Goal: Task Accomplishment & Management: Use online tool/utility

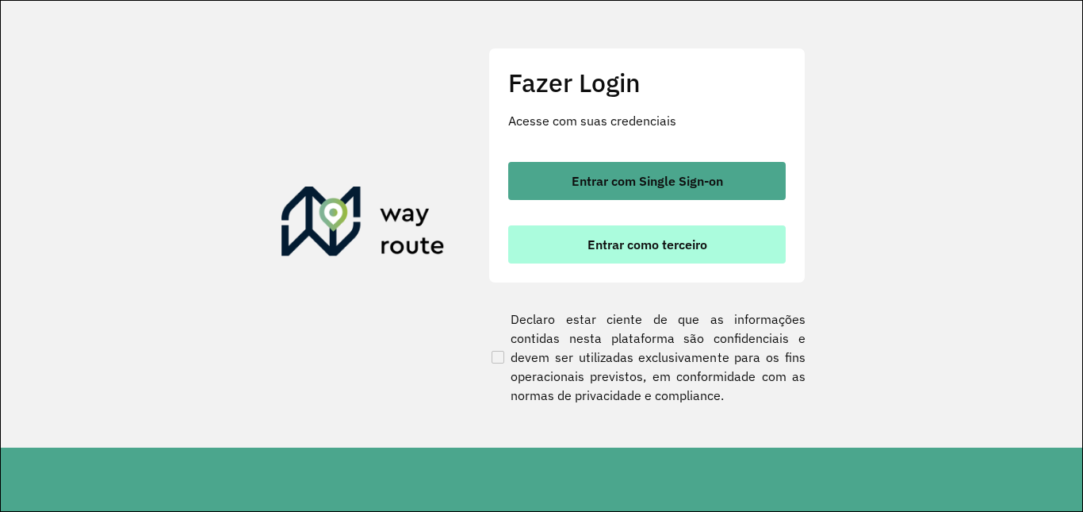
click at [665, 252] on button "Entrar como terceiro" at bounding box center [647, 244] width 278 height 38
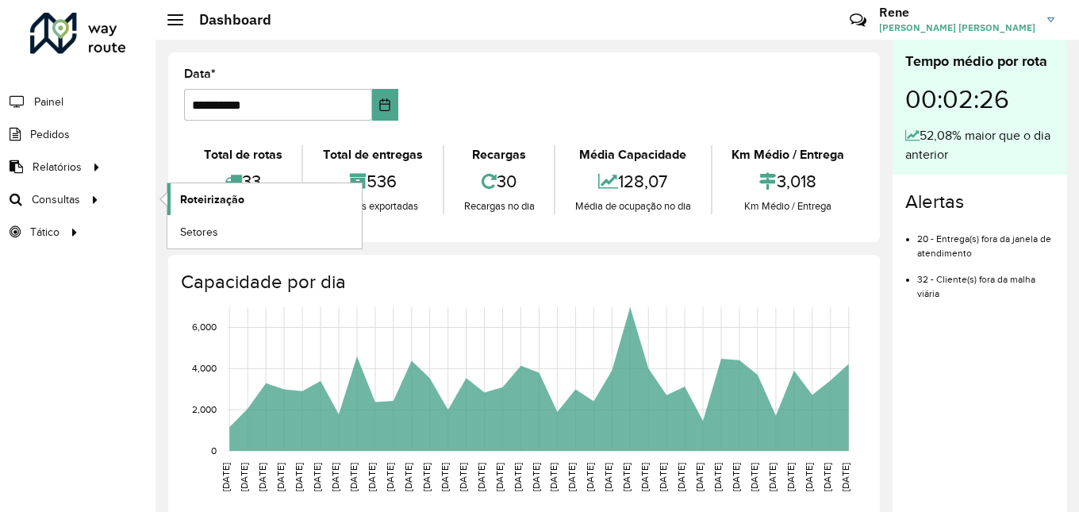
click at [199, 195] on span "Roteirização" at bounding box center [212, 199] width 64 height 17
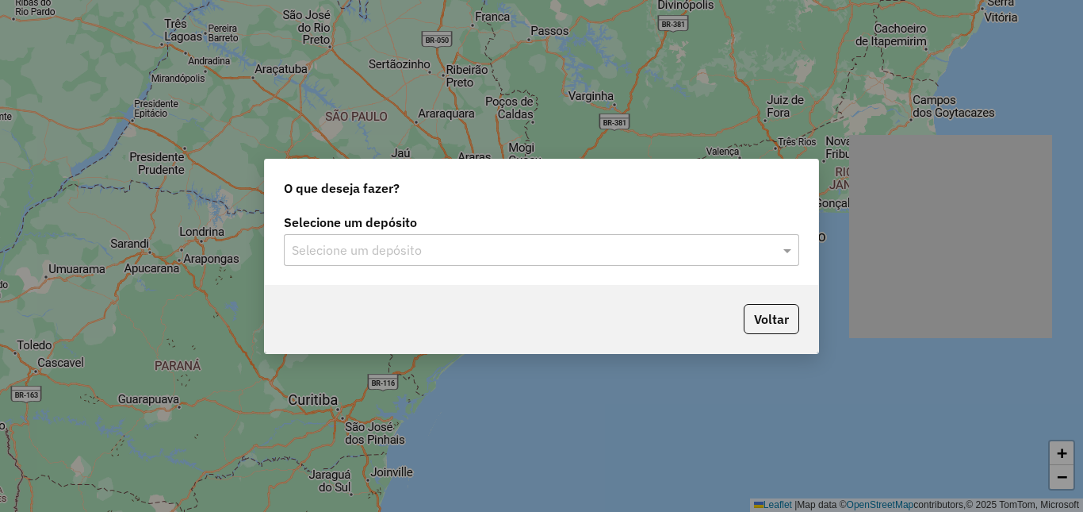
drag, startPoint x: 588, startPoint y: 260, endPoint x: 542, endPoint y: 255, distance: 47.1
click at [588, 259] on div "Selecione um depósito" at bounding box center [541, 250] width 515 height 32
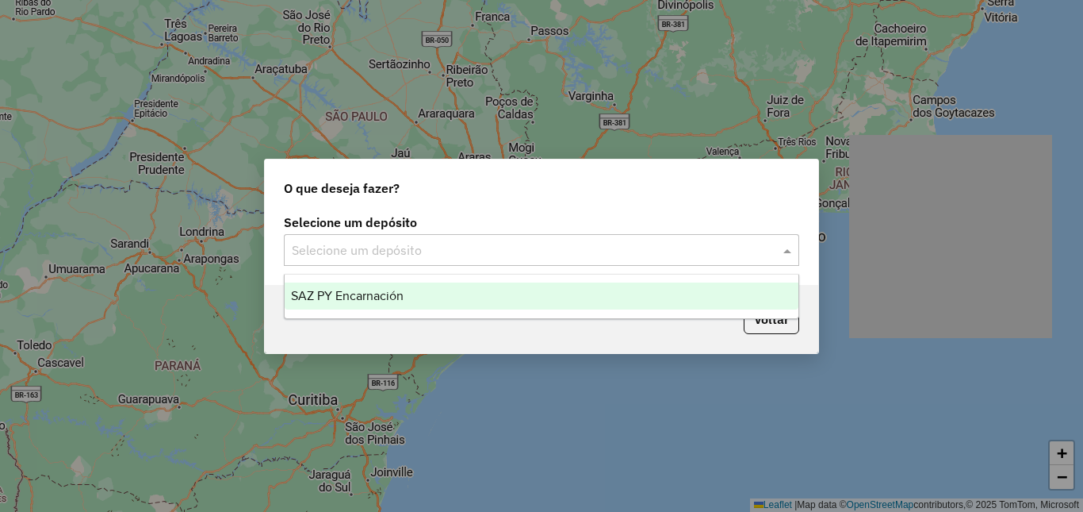
click at [441, 302] on div "SAZ PY Encarnación" at bounding box center [542, 295] width 514 height 27
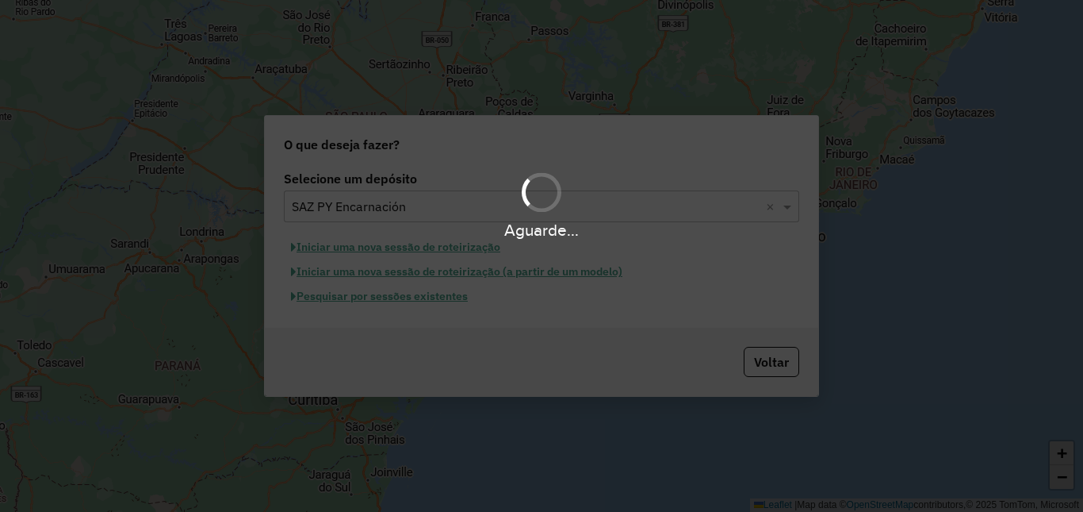
click at [432, 299] on div "Aguarde..." at bounding box center [541, 256] width 1083 height 512
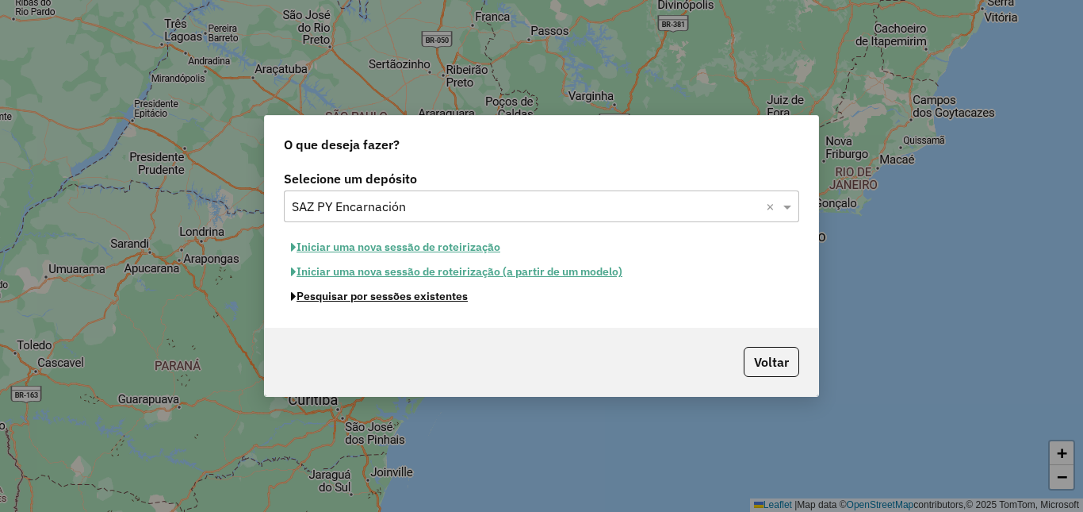
click at [446, 296] on button "Pesquisar por sessões existentes" at bounding box center [379, 296] width 191 height 25
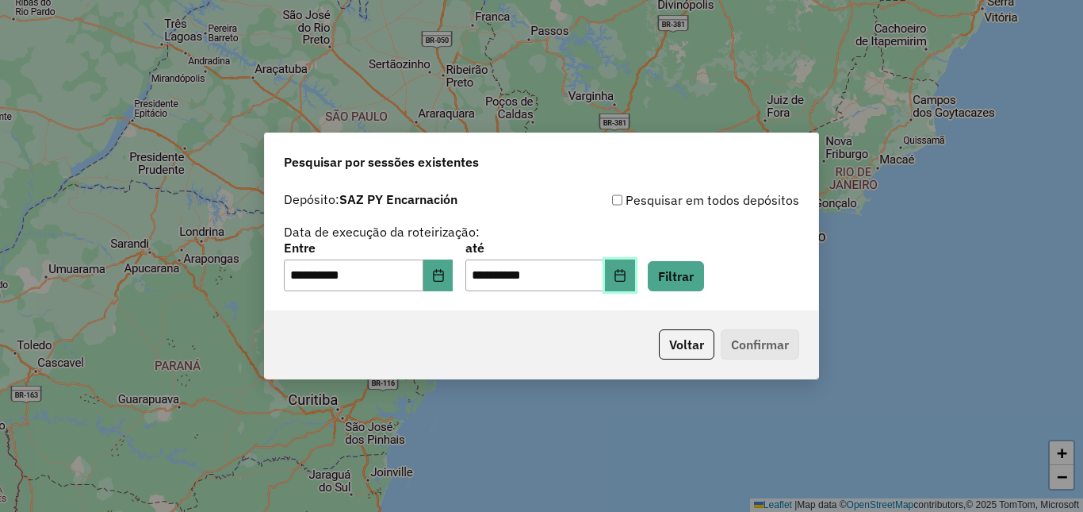
click at [627, 277] on icon "Choose Date" at bounding box center [620, 275] width 13 height 13
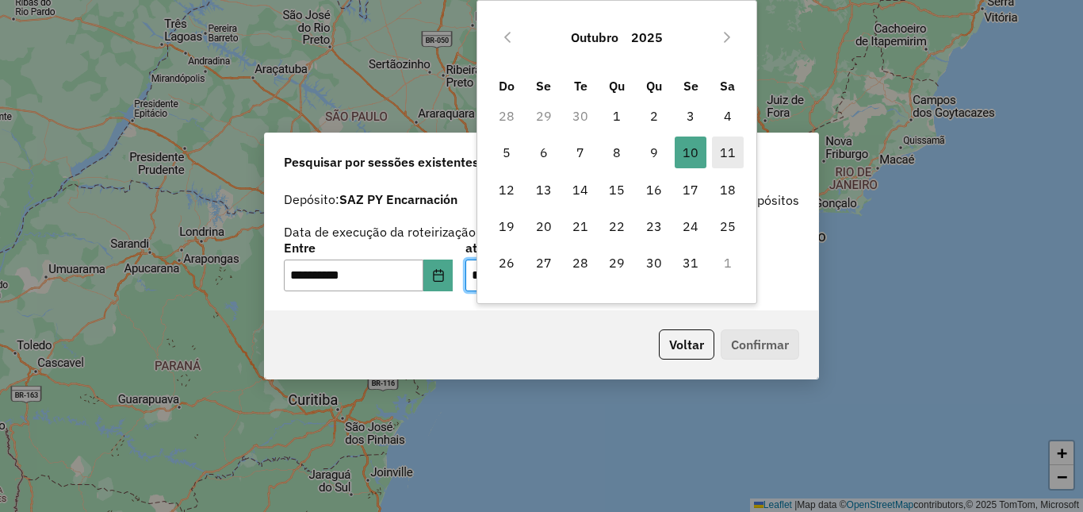
click at [726, 156] on span "11" at bounding box center [728, 152] width 32 height 32
type input "**********"
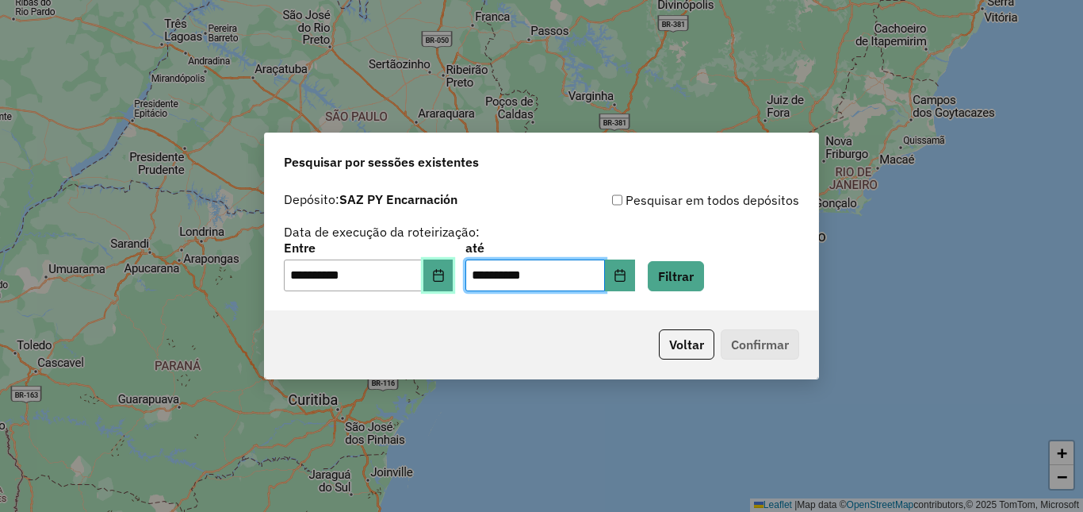
click at [454, 274] on button "Choose Date" at bounding box center [438, 275] width 30 height 32
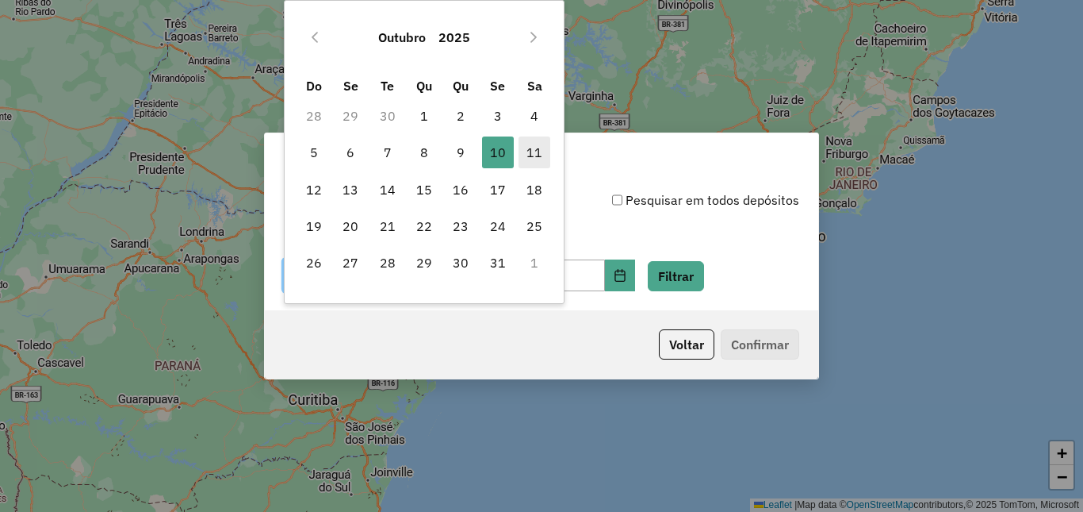
click at [531, 158] on span "11" at bounding box center [535, 152] width 32 height 32
type input "**********"
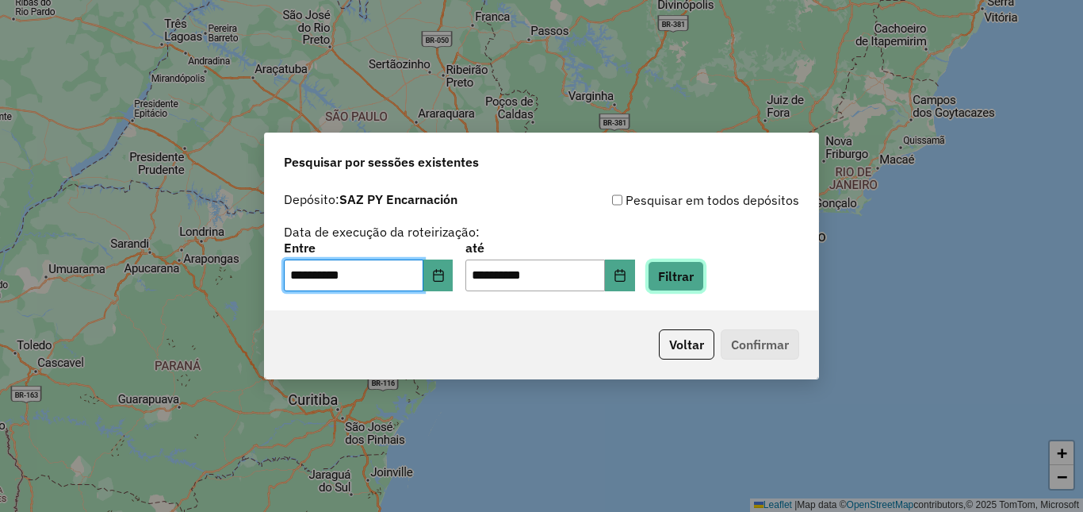
click at [693, 274] on button "Filtrar" at bounding box center [676, 276] width 56 height 30
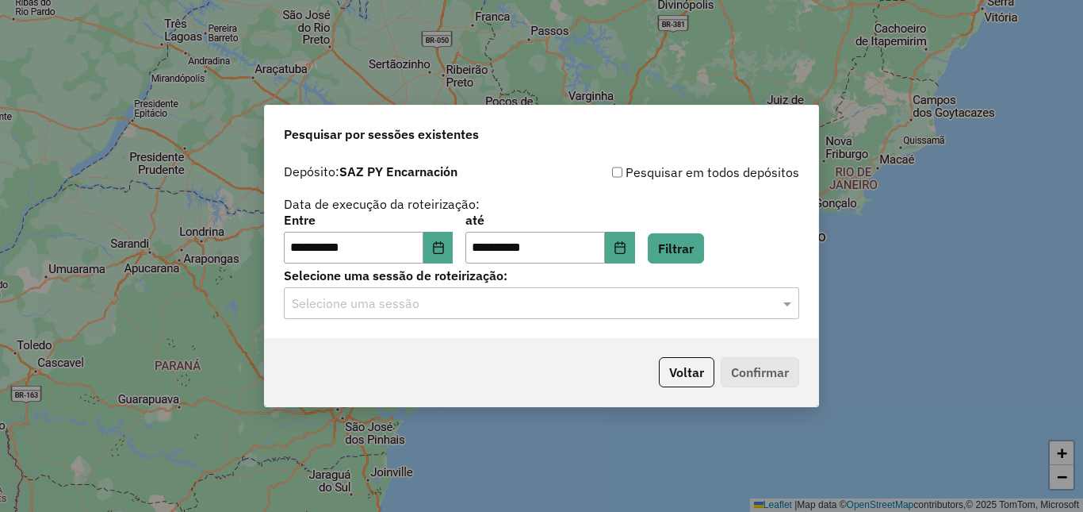
click at [439, 306] on input "text" at bounding box center [526, 303] width 468 height 19
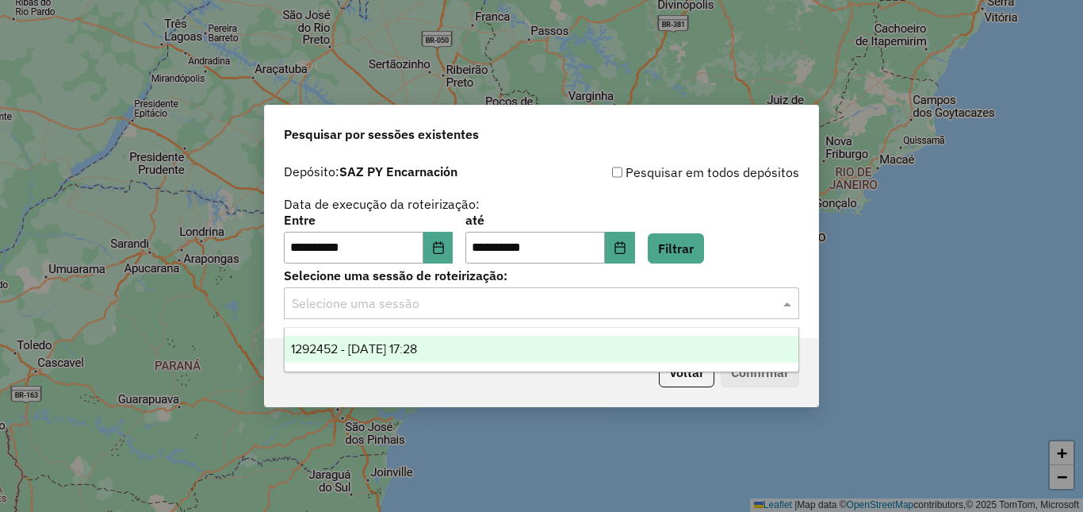
click at [403, 350] on span "1292452 - 11/10/2025 17:28" at bounding box center [354, 348] width 126 height 13
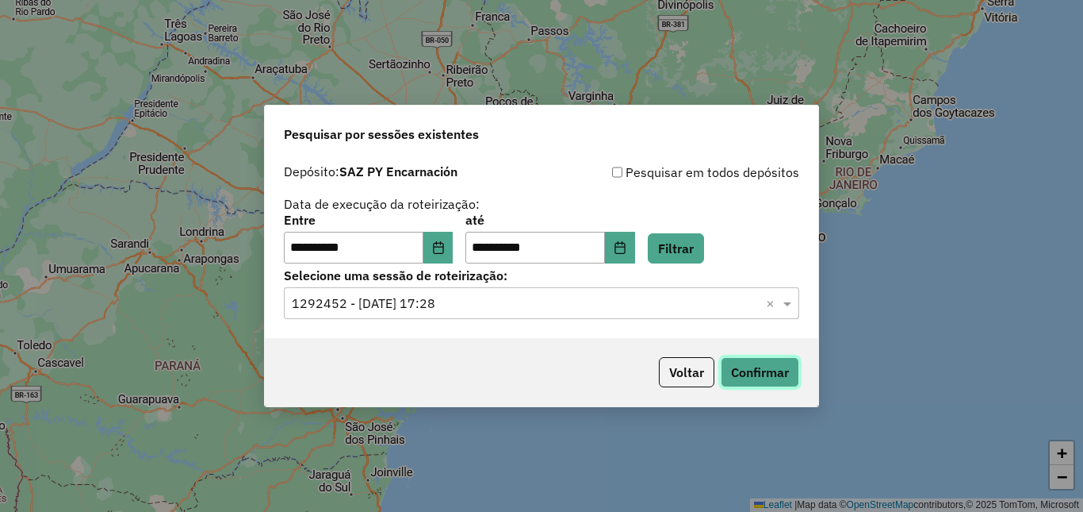
click at [785, 377] on button "Confirmar" at bounding box center [760, 372] width 79 height 30
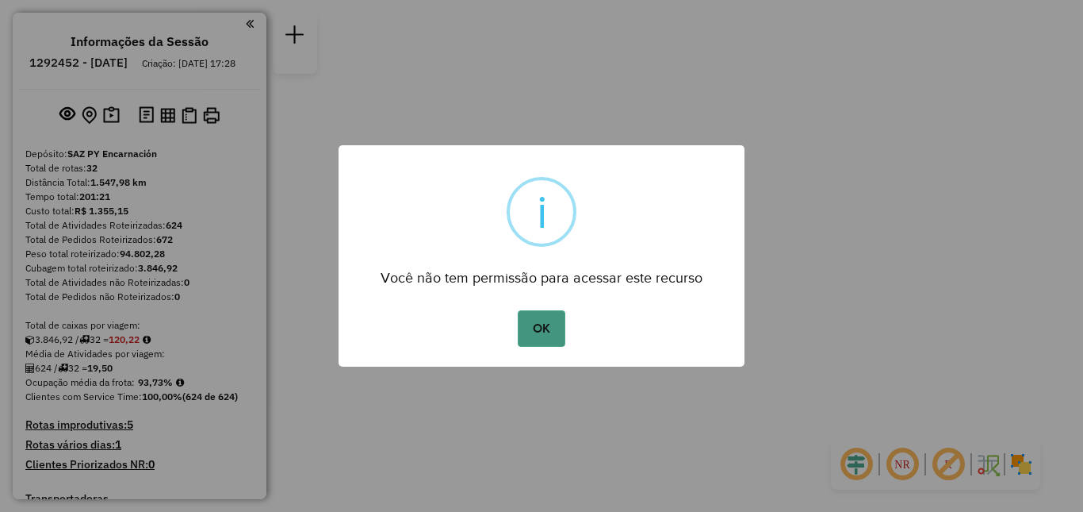
click at [550, 332] on button "OK" at bounding box center [541, 328] width 47 height 36
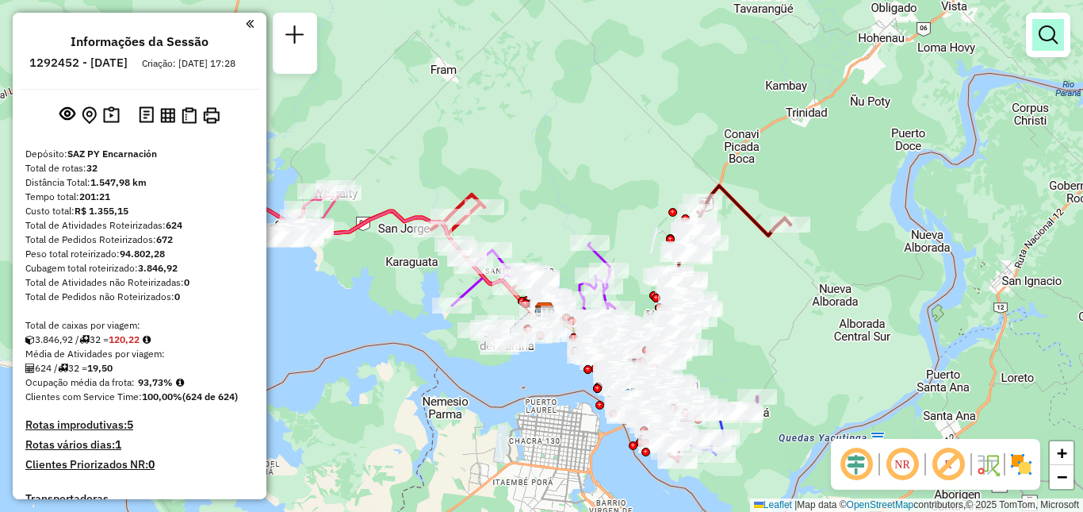
click at [1046, 46] on link at bounding box center [1049, 35] width 32 height 32
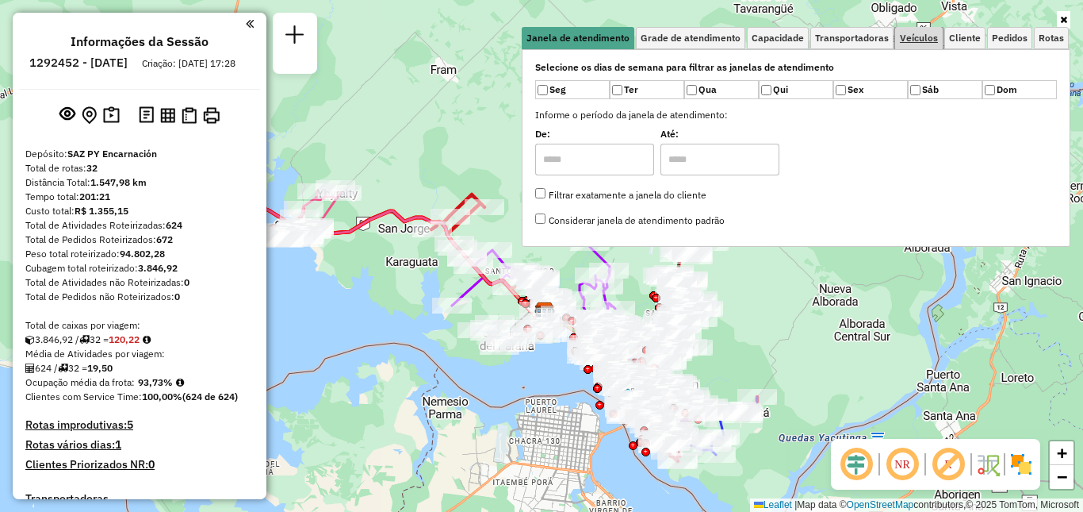
click at [912, 37] on span "Veículos" at bounding box center [919, 38] width 38 height 10
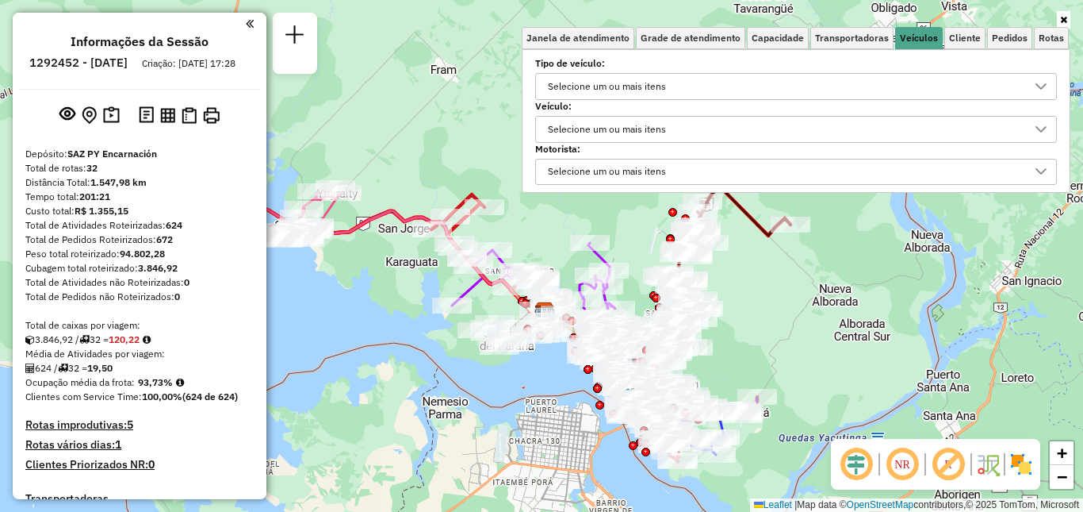
click at [735, 95] on div "Selecione um ou mais itens" at bounding box center [784, 86] width 484 height 25
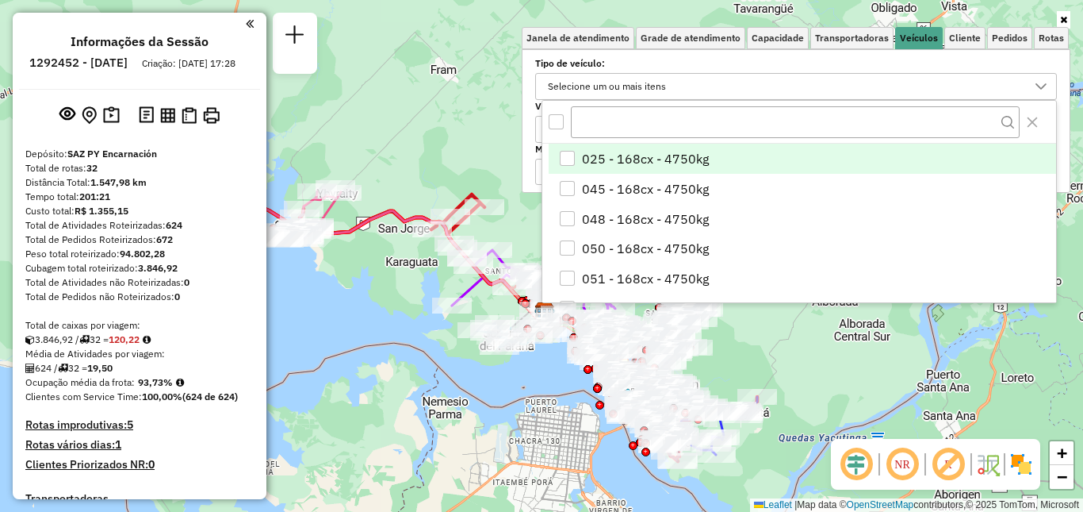
scroll to position [10, 55]
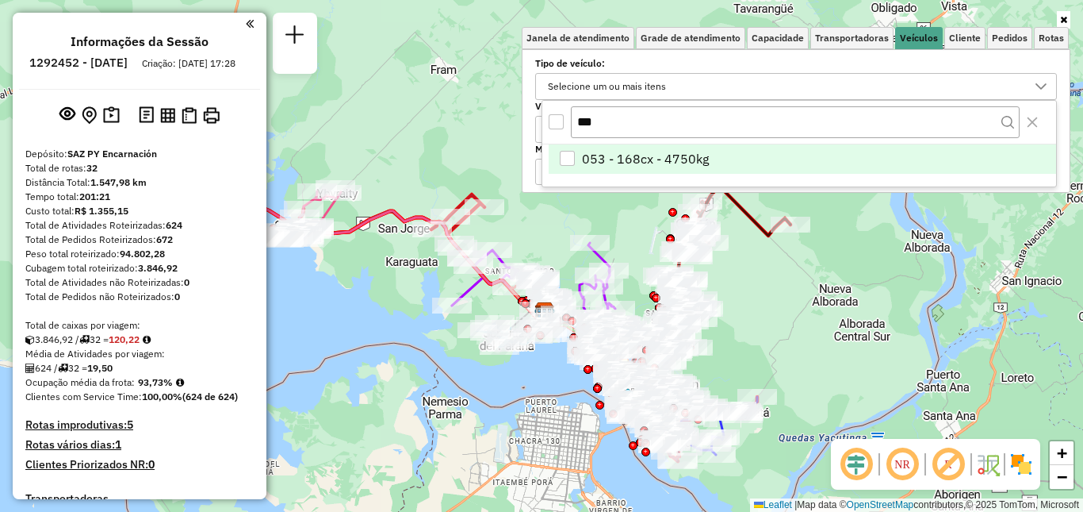
type input "***"
click at [682, 152] on span "053 - 168cx - 4750kg" at bounding box center [645, 158] width 127 height 19
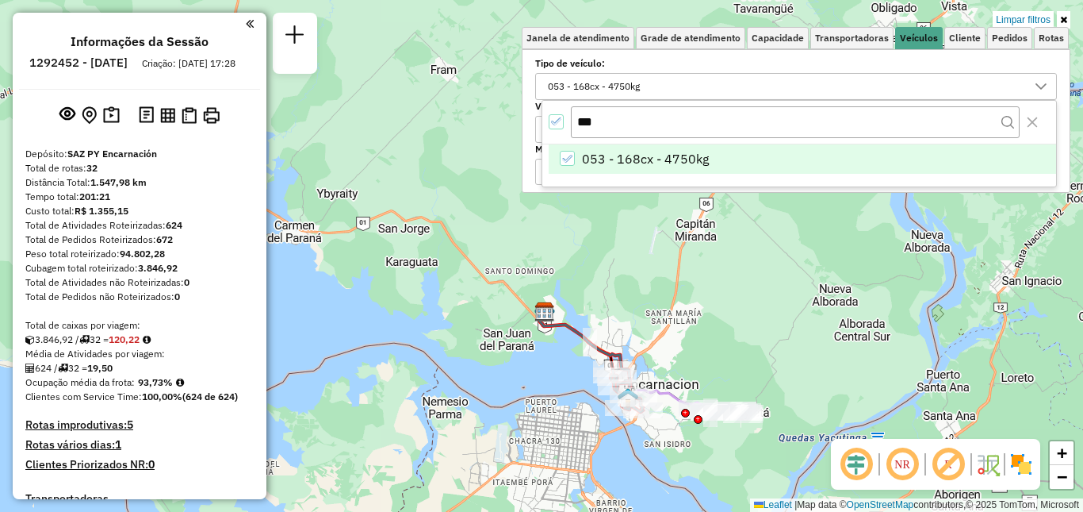
click at [751, 337] on div "Limpar filtros Janela de atendimento Grade de atendimento Capacidade Transporta…" at bounding box center [541, 256] width 1083 height 512
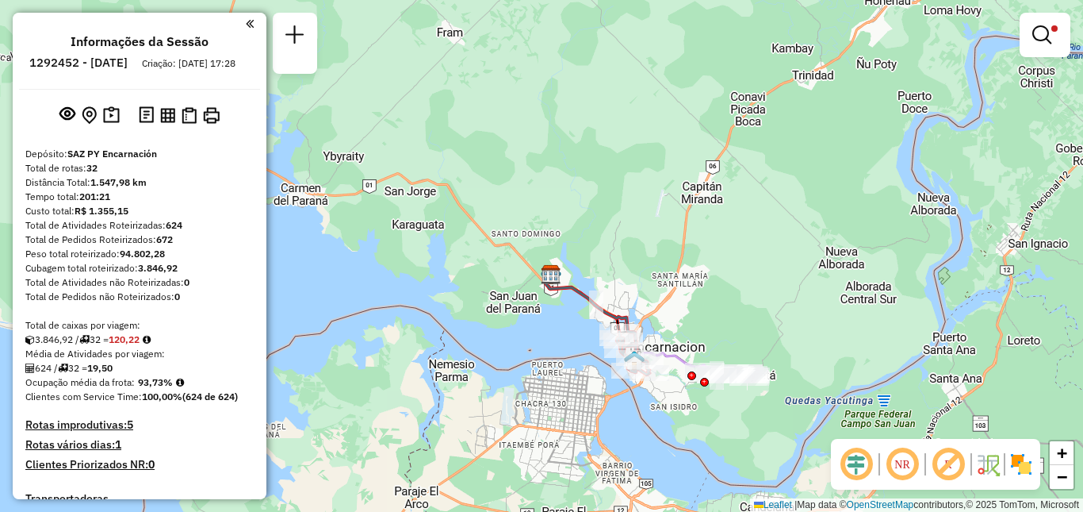
drag, startPoint x: 720, startPoint y: 338, endPoint x: 707, endPoint y: 239, distance: 99.9
click at [707, 239] on div "Limpar filtros Janela de atendimento Grade de atendimento Capacidade Transporta…" at bounding box center [541, 256] width 1083 height 512
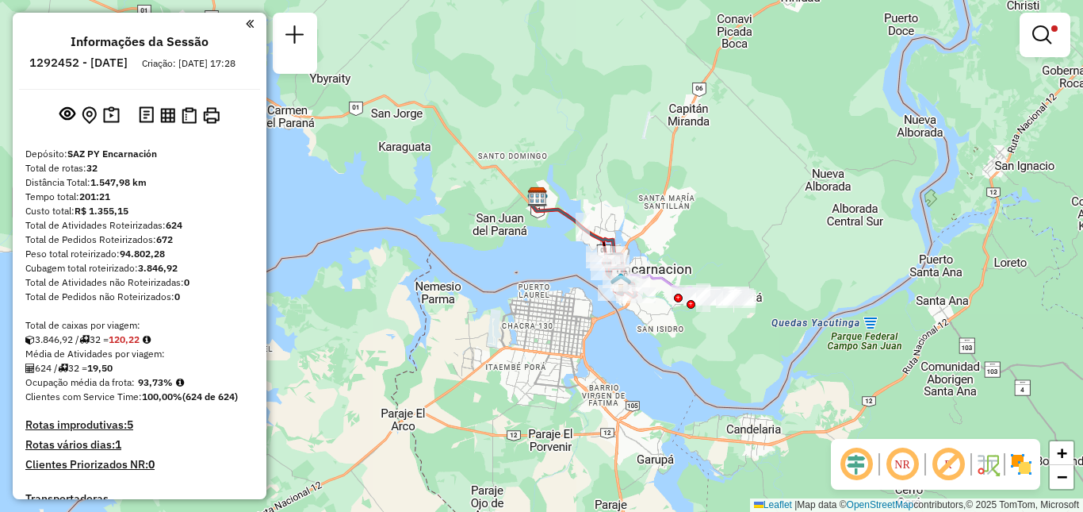
click at [662, 282] on icon at bounding box center [613, 246] width 160 height 97
select select "**********"
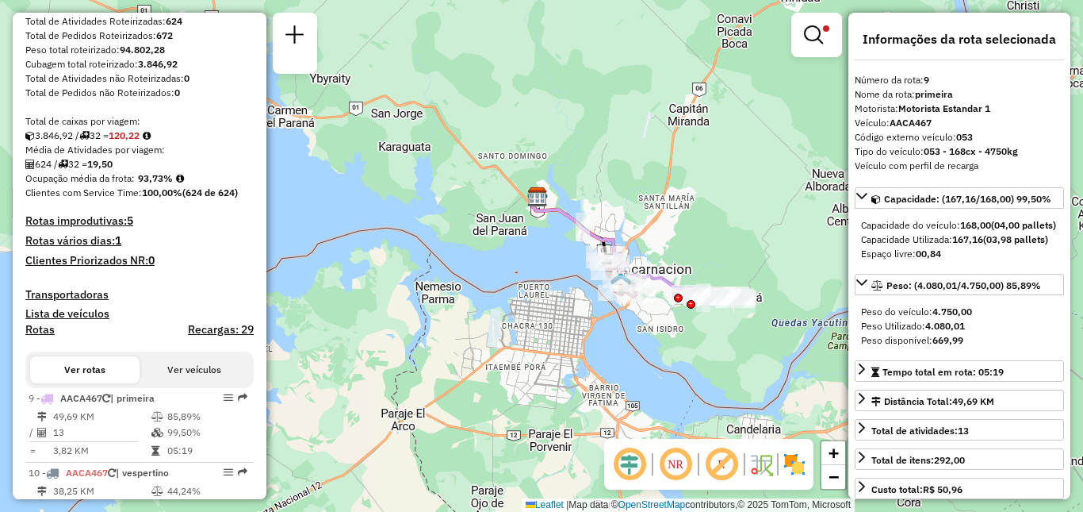
scroll to position [283, 0]
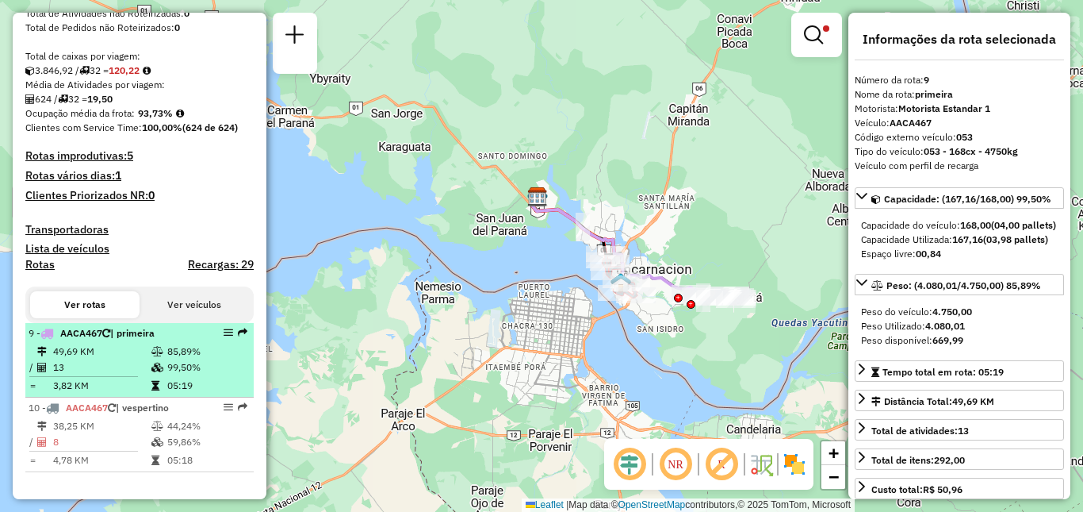
click at [127, 340] on li "9 - AACA467 | primeira 49,69 KM 85,89% / 13 99,50% = 3,82 KM 05:19" at bounding box center [139, 360] width 228 height 75
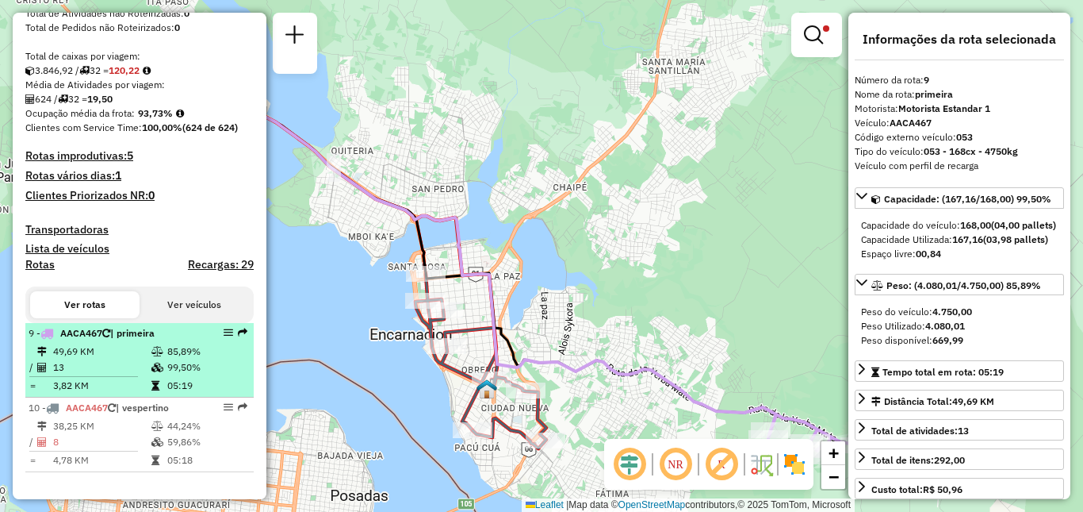
click at [125, 349] on td "49,69 KM" at bounding box center [101, 351] width 98 height 16
click at [218, 333] on div at bounding box center [224, 333] width 48 height 10
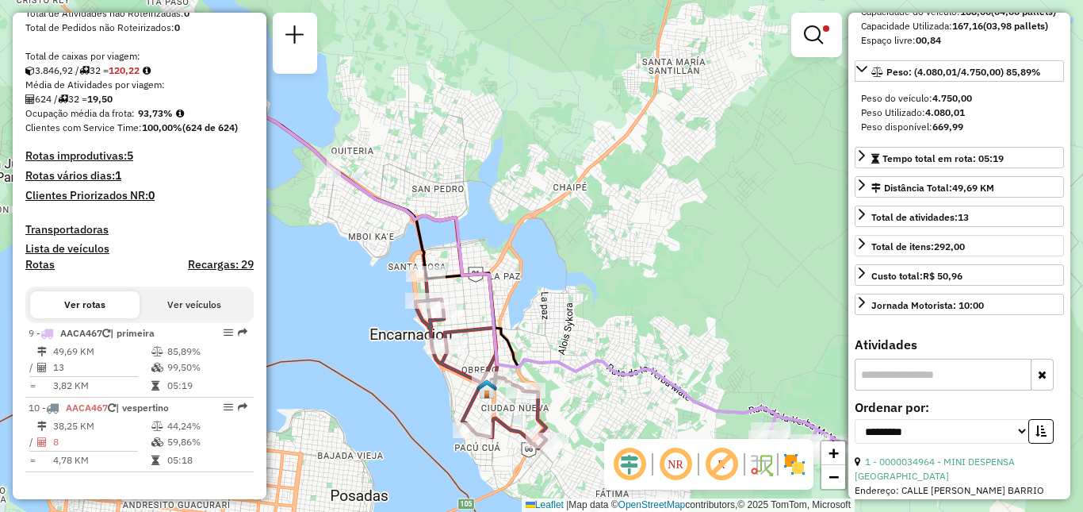
scroll to position [238, 0]
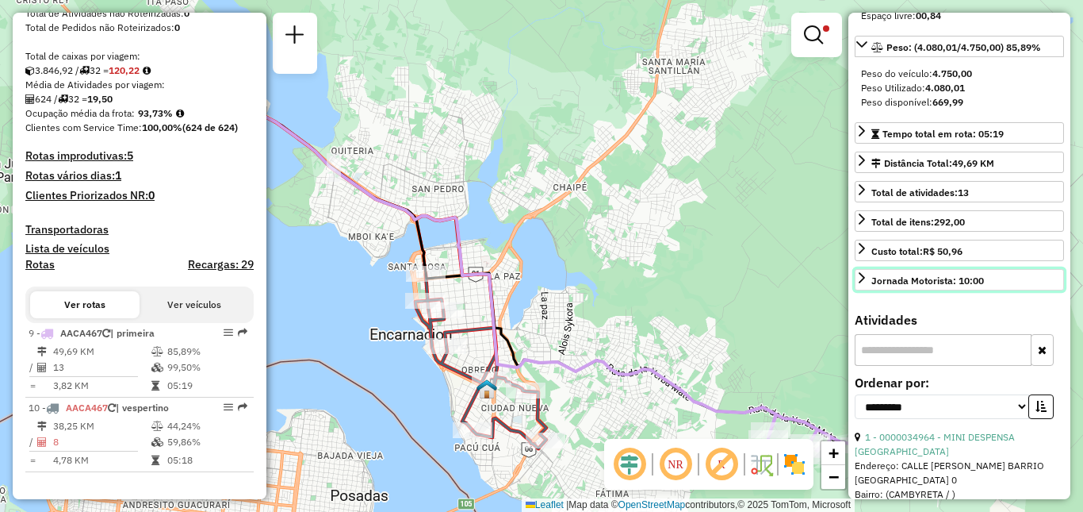
click at [980, 288] on div "Jornada Motorista: 10:00" at bounding box center [928, 281] width 113 height 14
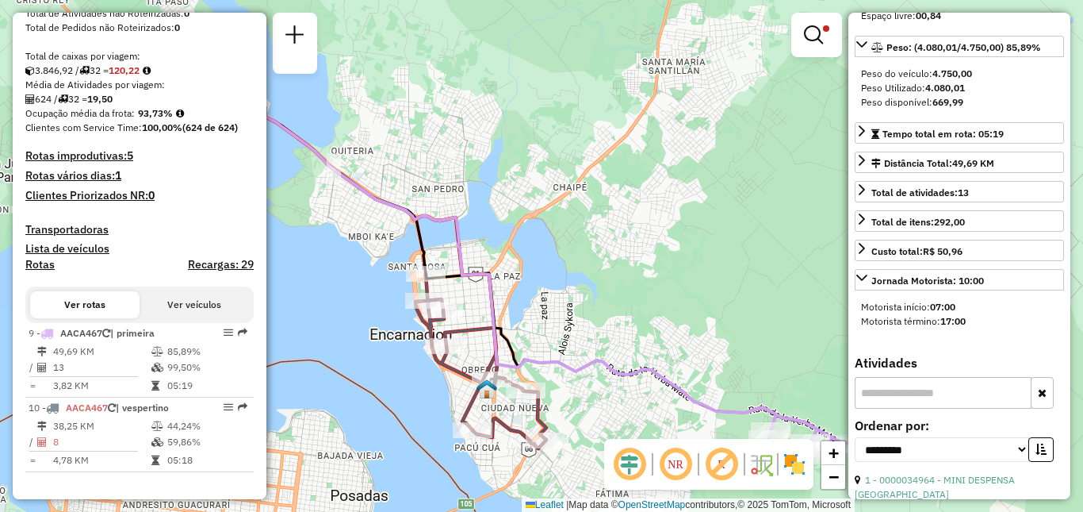
drag, startPoint x: 972, startPoint y: 350, endPoint x: 863, endPoint y: 339, distance: 110.0
click at [863, 335] on div "Motorista início: 07:00 Motorista término: 17:00" at bounding box center [959, 313] width 209 height 41
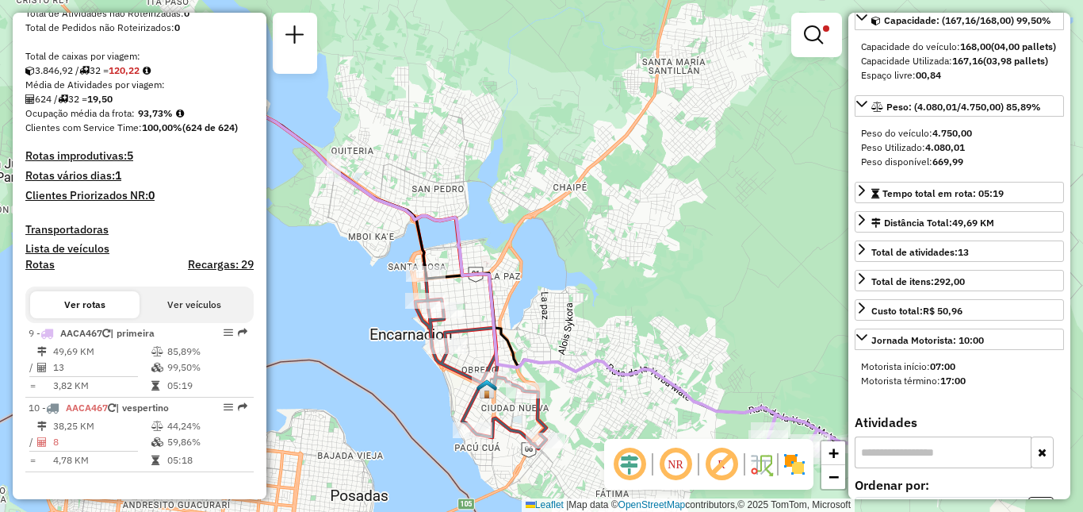
scroll to position [159, 0]
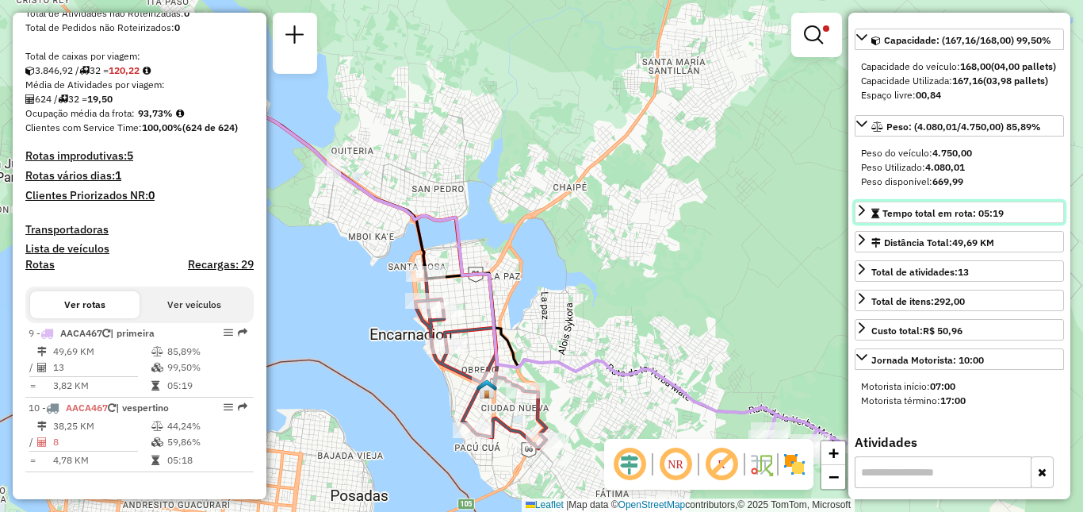
click at [1002, 219] on span "Tempo total em rota: 05:19" at bounding box center [943, 213] width 121 height 12
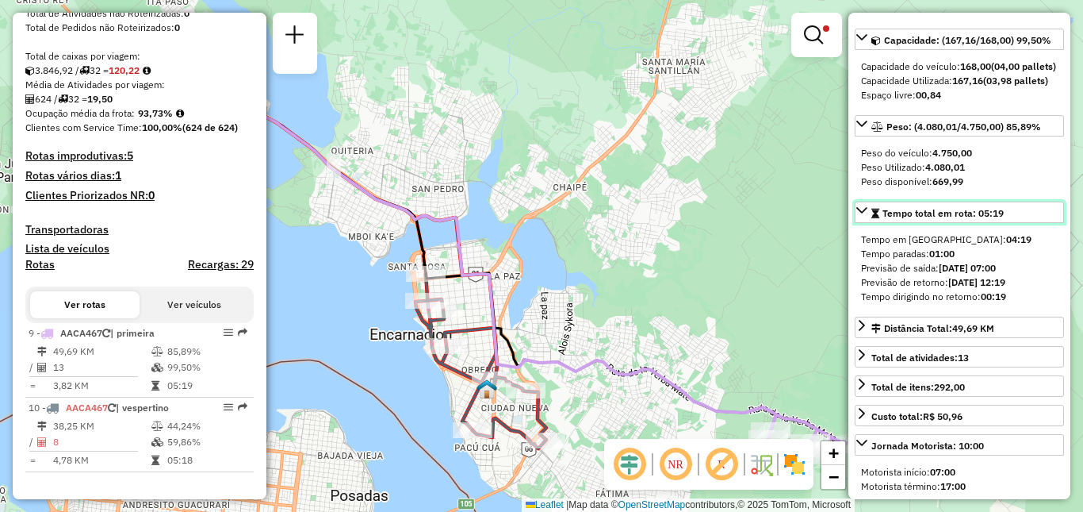
scroll to position [0, 0]
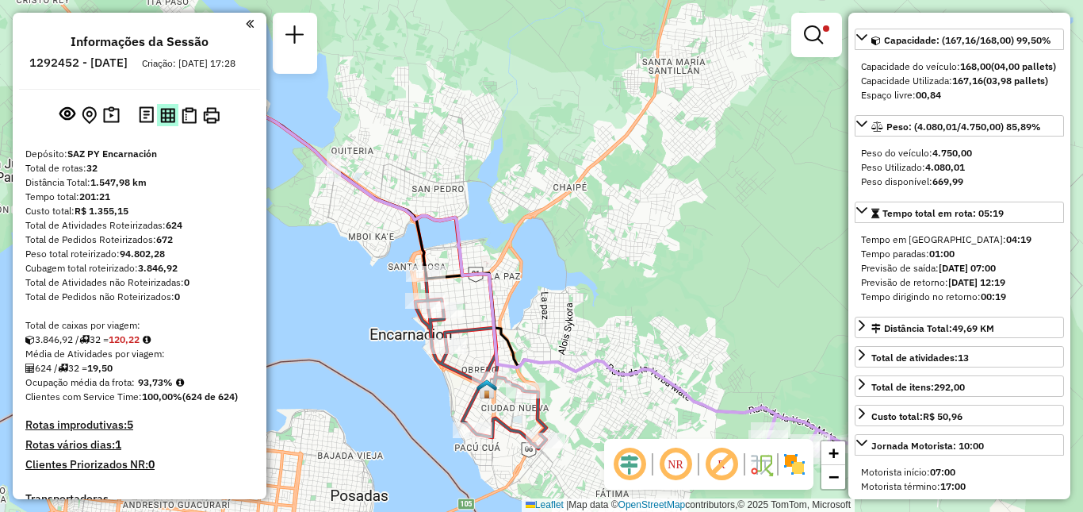
click at [169, 123] on img at bounding box center [167, 115] width 15 height 15
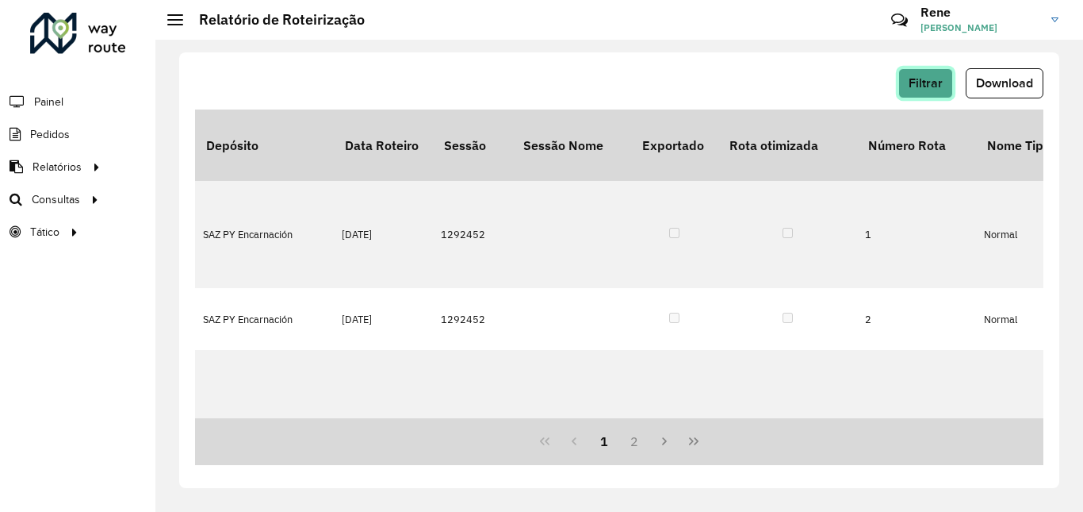
click at [927, 78] on span "Filtrar" at bounding box center [926, 82] width 34 height 13
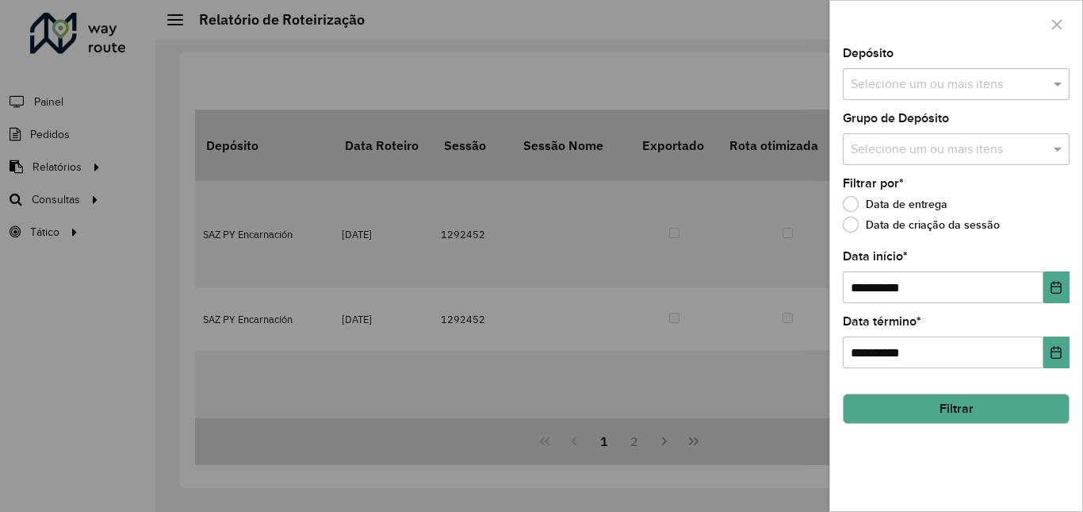
click at [952, 90] on input "text" at bounding box center [948, 84] width 203 height 19
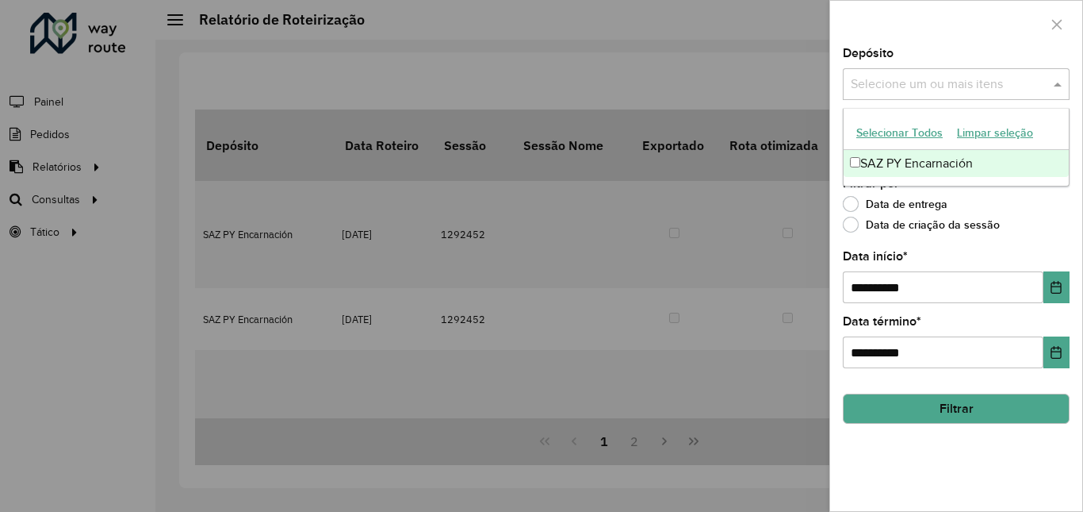
click at [582, 63] on div at bounding box center [541, 256] width 1083 height 512
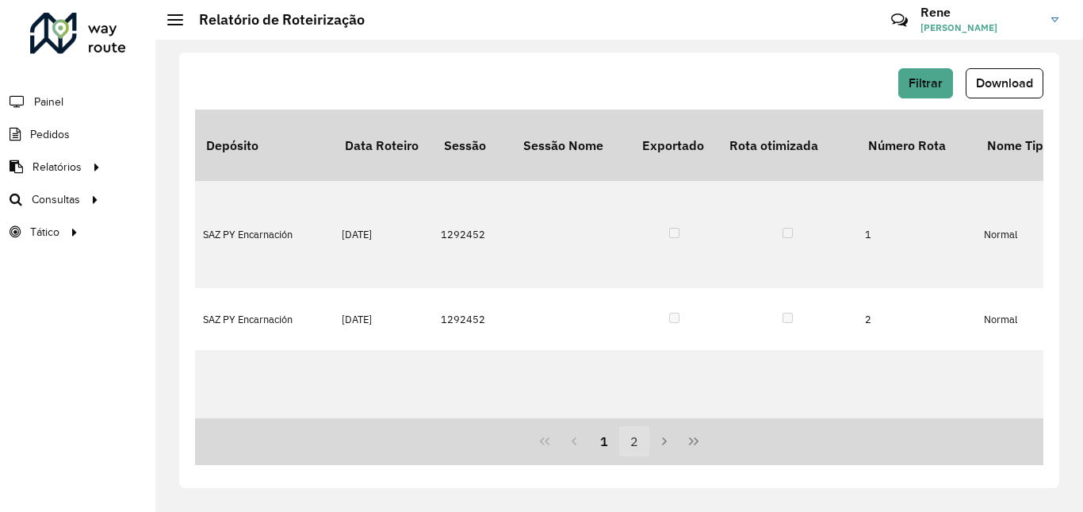
click at [634, 441] on button "2" at bounding box center [634, 441] width 30 height 30
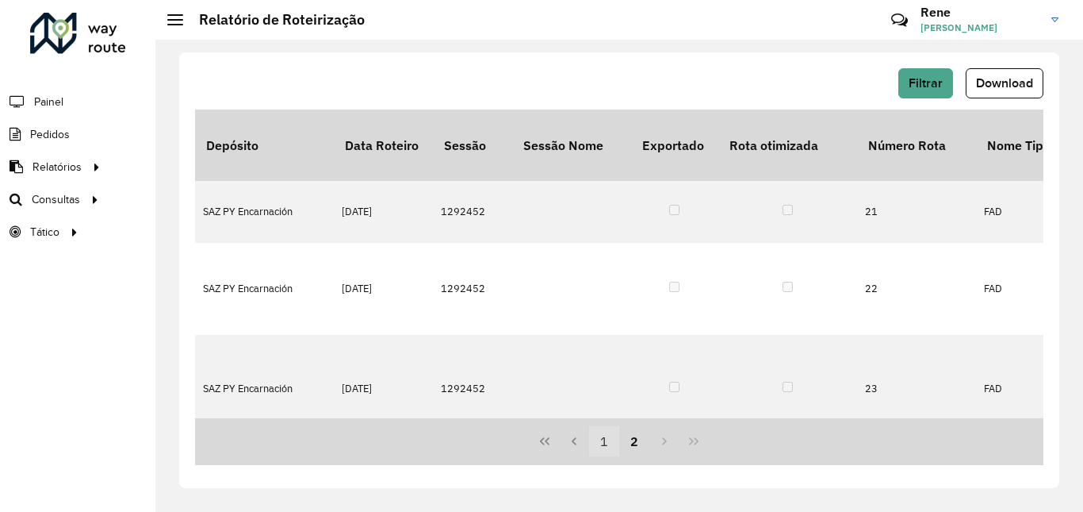
click at [599, 435] on button "1" at bounding box center [604, 441] width 30 height 30
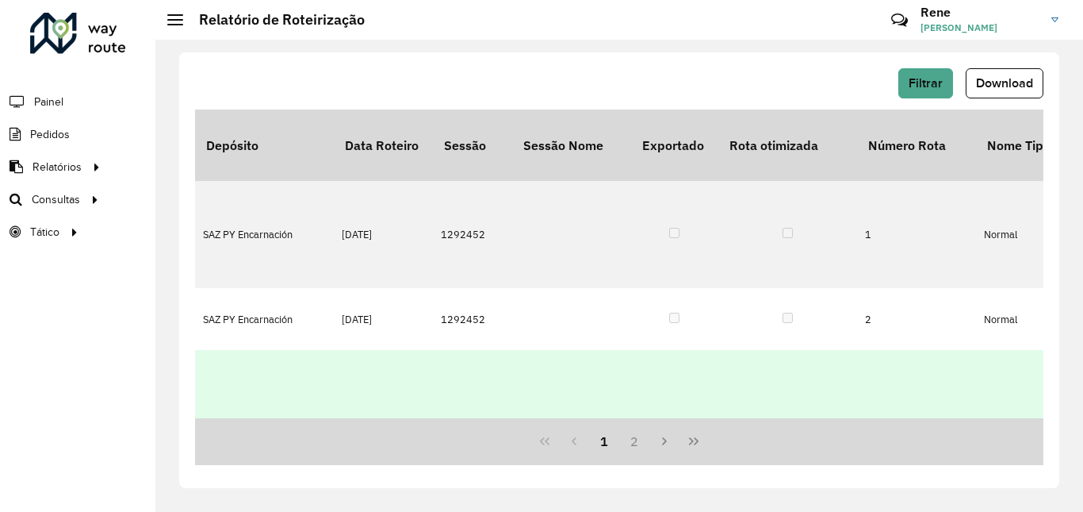
scroll to position [79, 0]
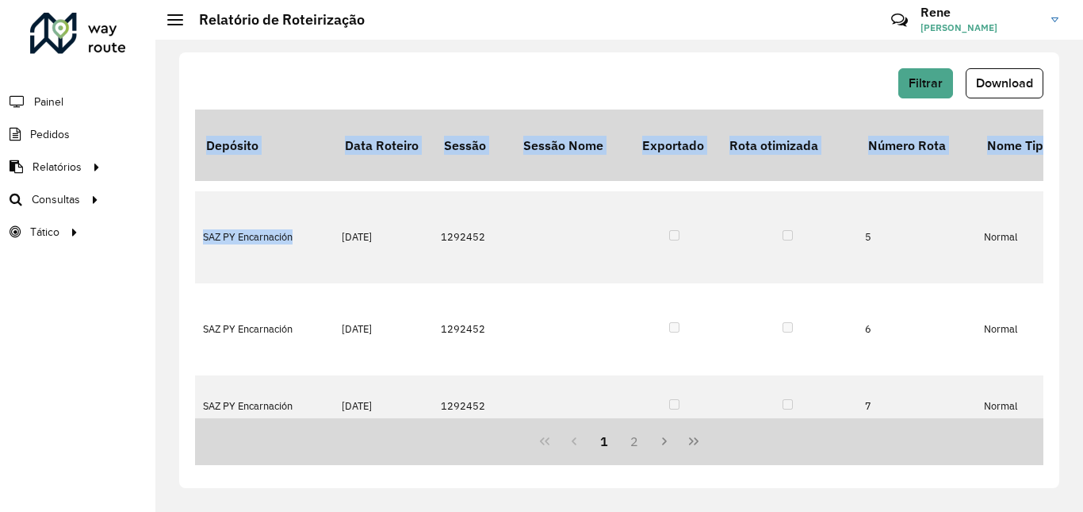
drag, startPoint x: 298, startPoint y: 412, endPoint x: 333, endPoint y: 421, distance: 36.0
click at [339, 420] on div "Depósito Data Roteiro Sessão Sessão Nome Exportado Rota otimizada Número Rota N…" at bounding box center [619, 286] width 849 height 355
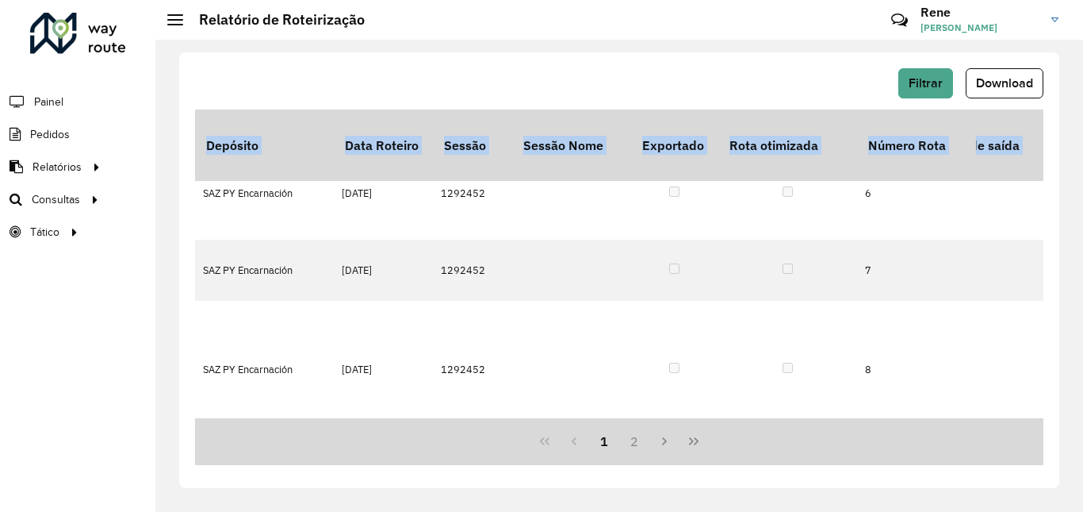
scroll to position [646, 0]
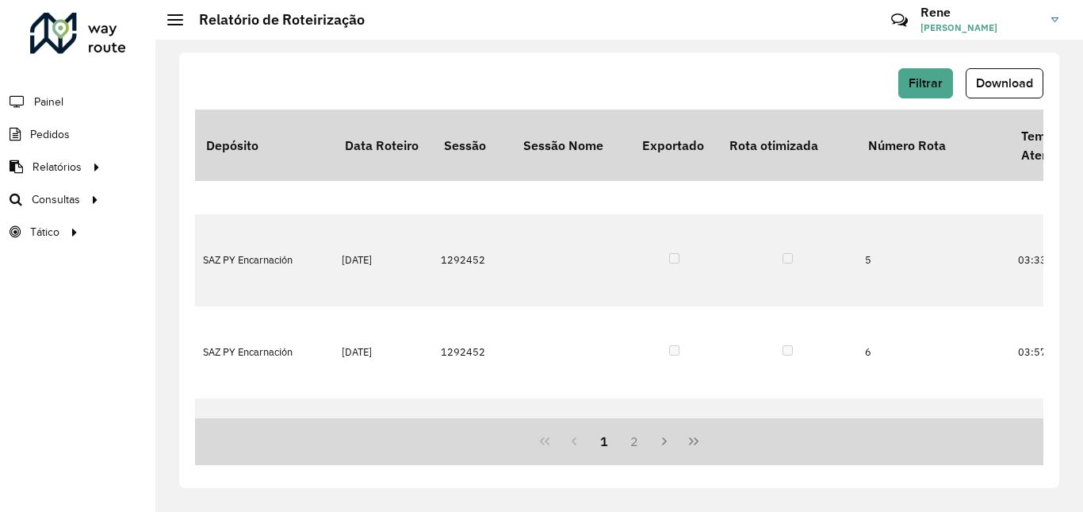
scroll to position [487, 3695]
